Goal: Find specific fact

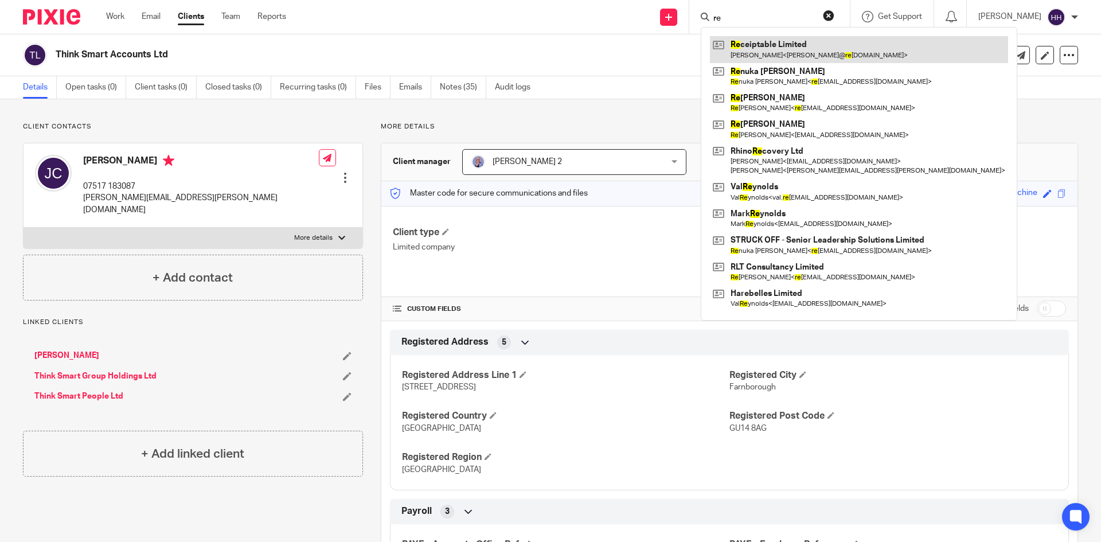
type input "re"
click at [747, 53] on link at bounding box center [859, 49] width 298 height 26
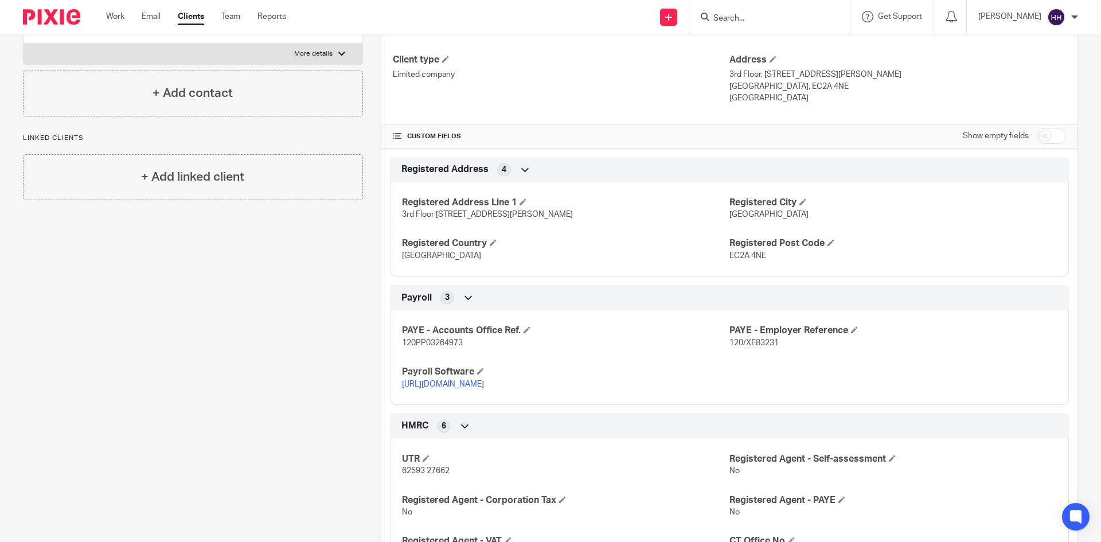
scroll to position [172, 0]
click at [446, 342] on span "120PP03264973" at bounding box center [432, 343] width 61 height 8
click at [731, 341] on span "120/XE83231" at bounding box center [753, 343] width 49 height 8
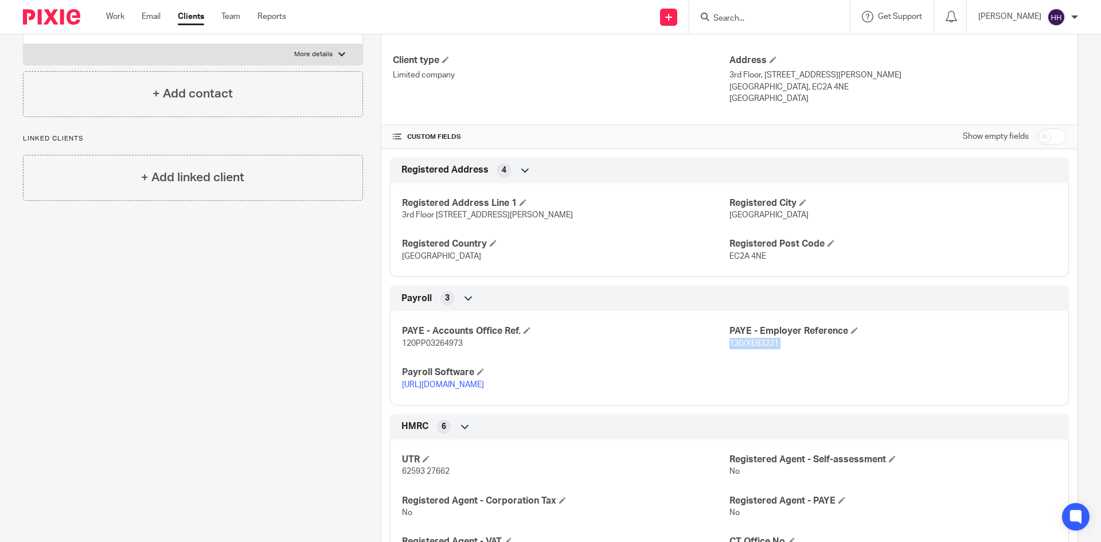
copy p "120/XE83231"
click at [768, 21] on input "Search" at bounding box center [763, 19] width 103 height 10
type input "green"
click at [786, 55] on link at bounding box center [807, 49] width 194 height 26
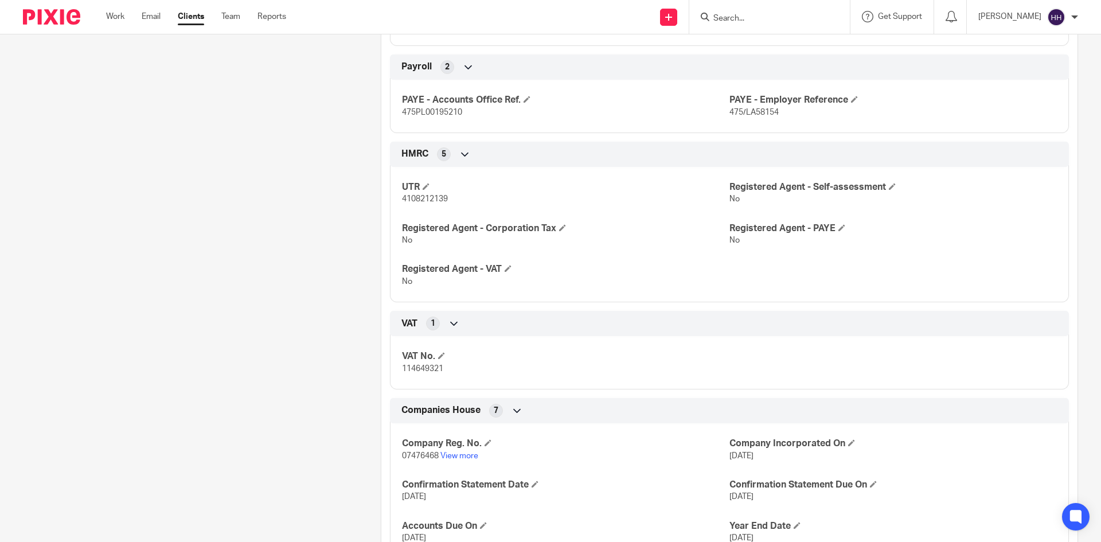
scroll to position [459, 0]
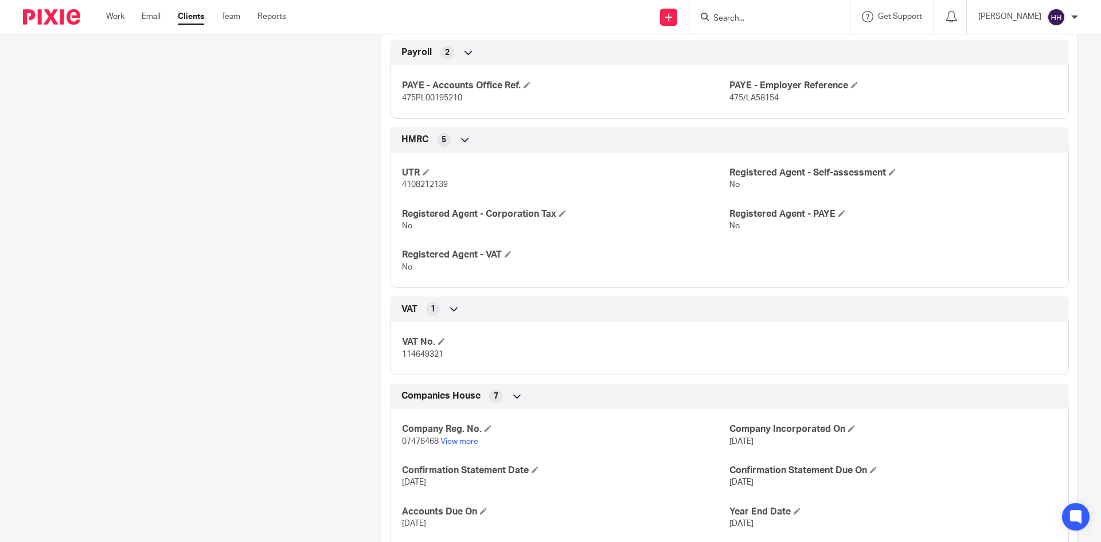
click at [419, 355] on span "114649321" at bounding box center [422, 354] width 41 height 8
copy span "114649321"
